Goal: Information Seeking & Learning: Compare options

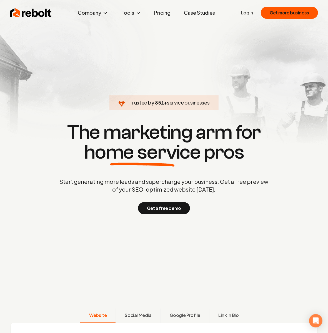
click at [164, 14] on link "Pricing" at bounding box center [162, 12] width 25 height 11
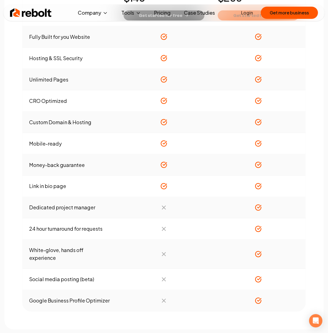
scroll to position [486, 0]
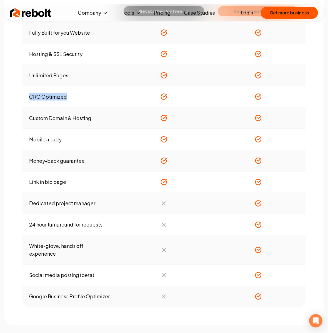
drag, startPoint x: 69, startPoint y: 97, endPoint x: 26, endPoint y: 100, distance: 43.1
click at [26, 100] on td "CRO Optimized" at bounding box center [69, 96] width 94 height 21
copy td "CRO Optimized"
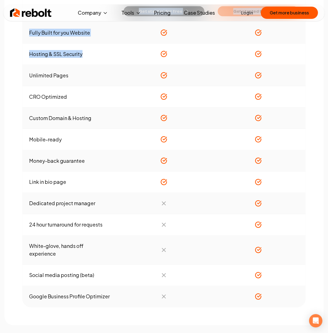
drag, startPoint x: 94, startPoint y: 55, endPoint x: 21, endPoint y: 52, distance: 72.5
click at [21, 52] on div "Compare plans monthly yearly save 25% Basic / per month Get started for free Pr…" at bounding box center [163, 95] width 319 height 461
click at [74, 62] on td "Hosting & SSL Security" at bounding box center [69, 54] width 94 height 21
click at [91, 55] on td "Hosting & SSL Security" at bounding box center [69, 54] width 94 height 21
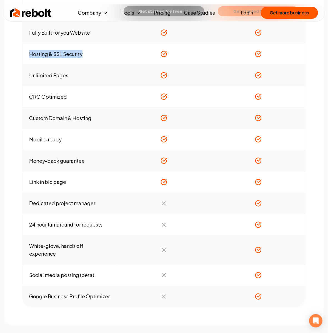
drag, startPoint x: 90, startPoint y: 52, endPoint x: 27, endPoint y: 56, distance: 63.6
click at [27, 56] on td "Hosting & SSL Security" at bounding box center [69, 54] width 94 height 21
copy td "Hosting & SSL Security"
